Goal: Task Accomplishment & Management: Use online tool/utility

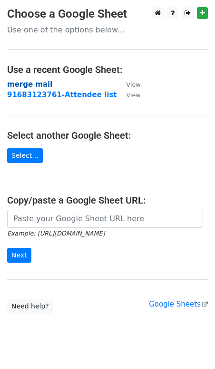
click at [34, 88] on strong "merge mail" at bounding box center [29, 84] width 45 height 9
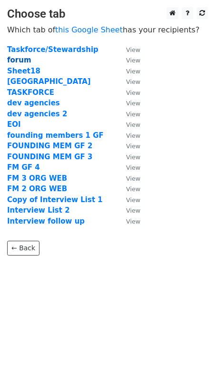
click at [22, 59] on strong "forum" at bounding box center [19, 60] width 24 height 9
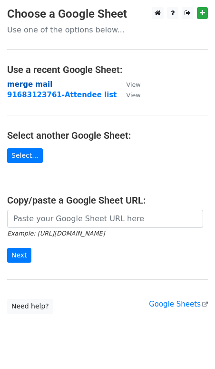
click at [24, 83] on strong "merge mail" at bounding box center [29, 84] width 45 height 9
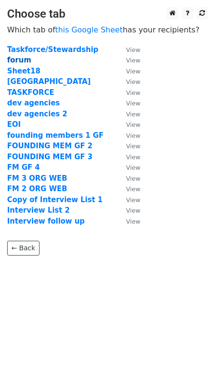
click at [19, 59] on strong "forum" at bounding box center [19, 60] width 24 height 9
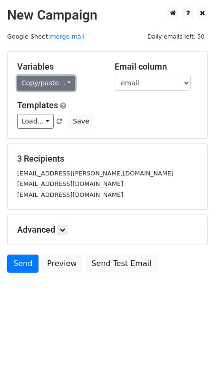
click at [56, 86] on link "Copy/paste..." at bounding box center [46, 83] width 58 height 15
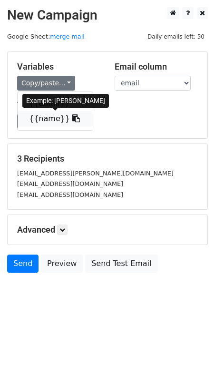
click at [50, 123] on link "{{name}}" at bounding box center [55, 118] width 75 height 15
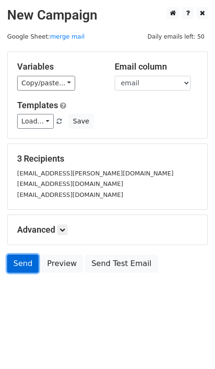
click at [25, 262] on link "Send" at bounding box center [22, 263] width 31 height 18
